Goal: Learn about a topic: Learn about a topic

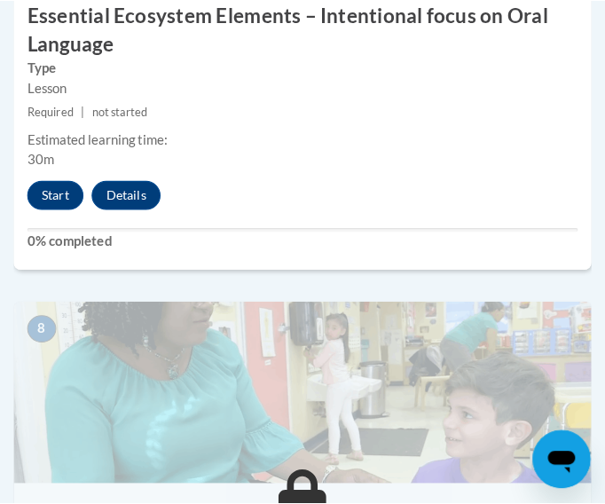
scroll to position [3531, 0]
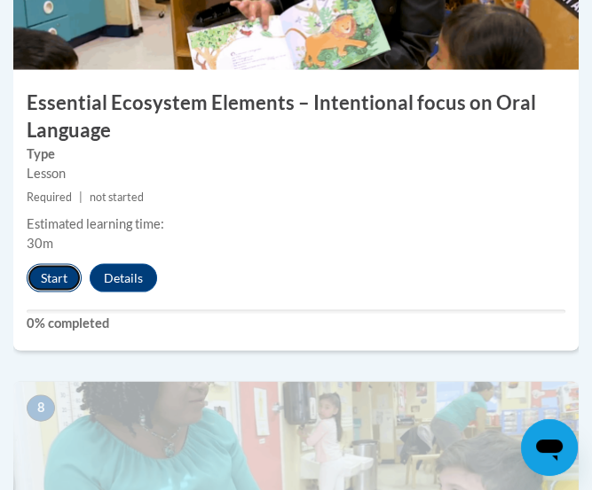
click at [47, 271] on button "Start" at bounding box center [54, 278] width 55 height 28
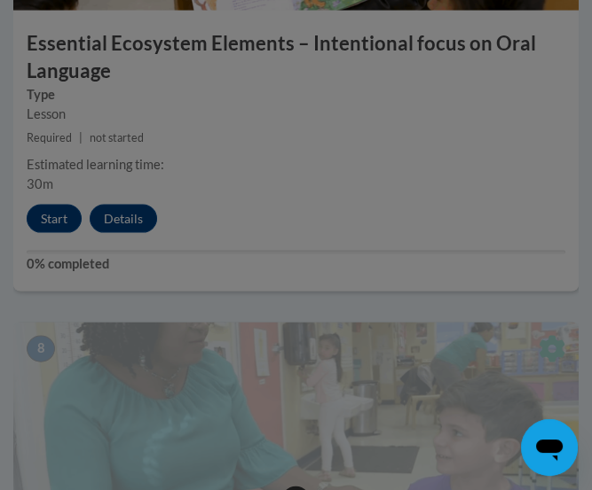
scroll to position [3620, 0]
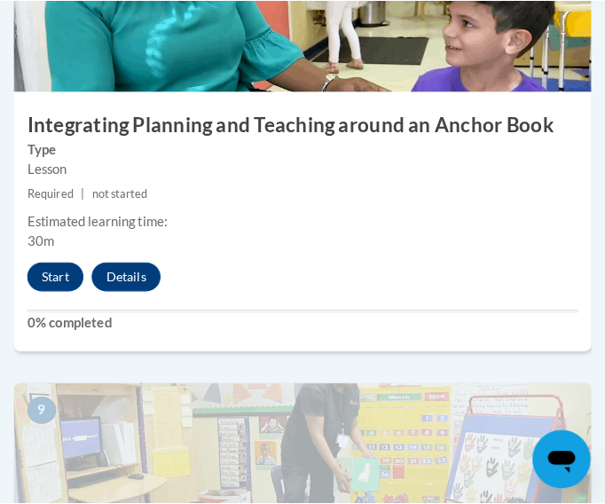
scroll to position [3991, 0]
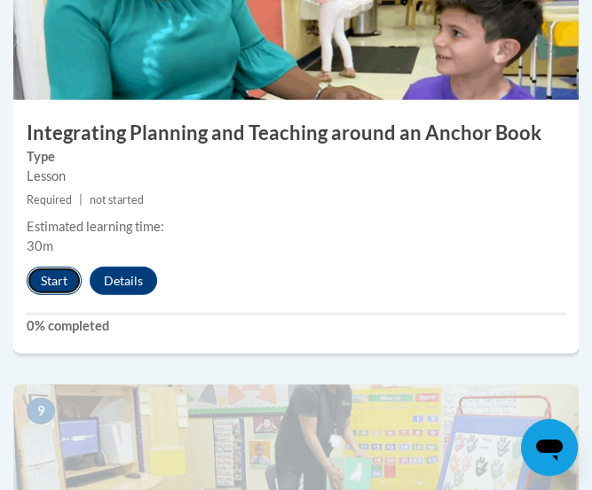
click at [43, 281] on button "Start" at bounding box center [54, 281] width 55 height 28
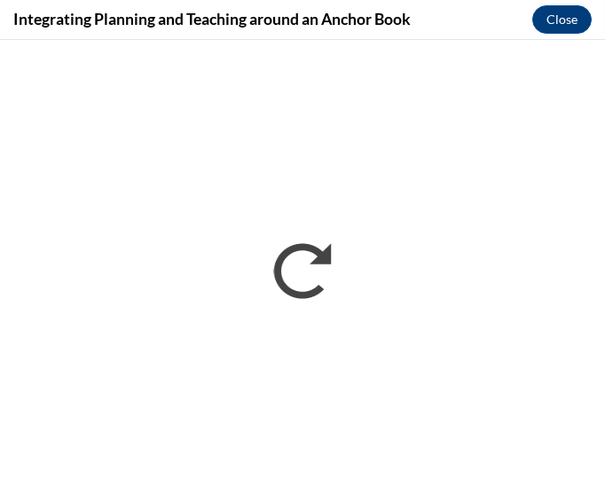
scroll to position [0, 0]
